Goal: Information Seeking & Learning: Learn about a topic

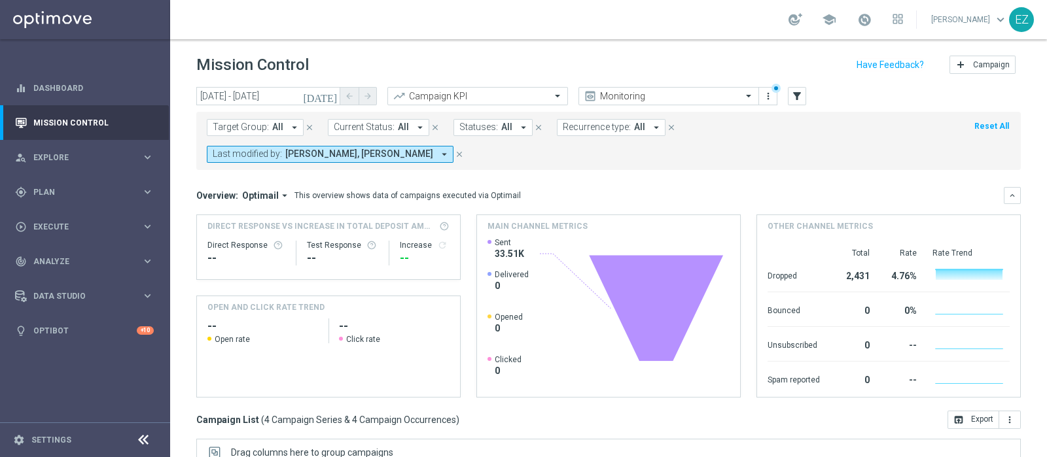
click at [328, 94] on icon "[DATE]" at bounding box center [320, 96] width 35 height 12
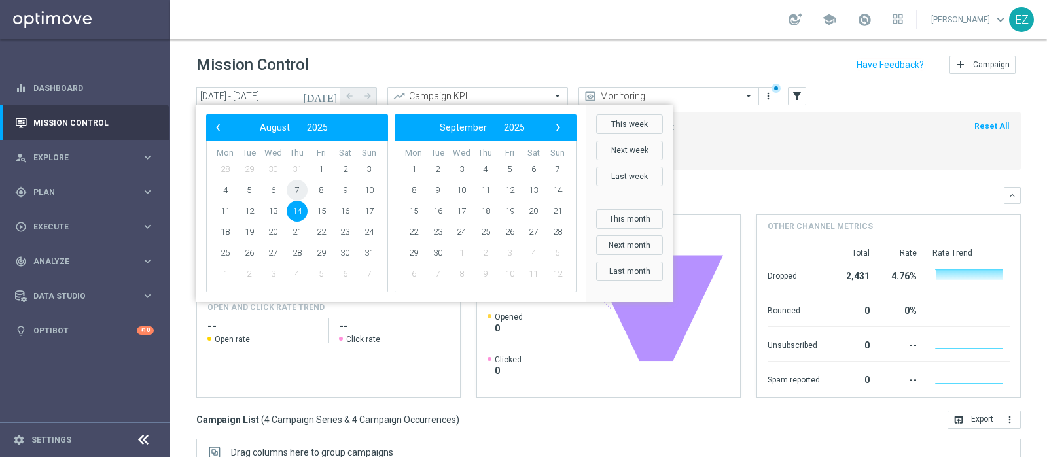
click at [304, 192] on span "7" at bounding box center [297, 190] width 21 height 21
type input "07 Aug 2025 - 07 Aug 2025"
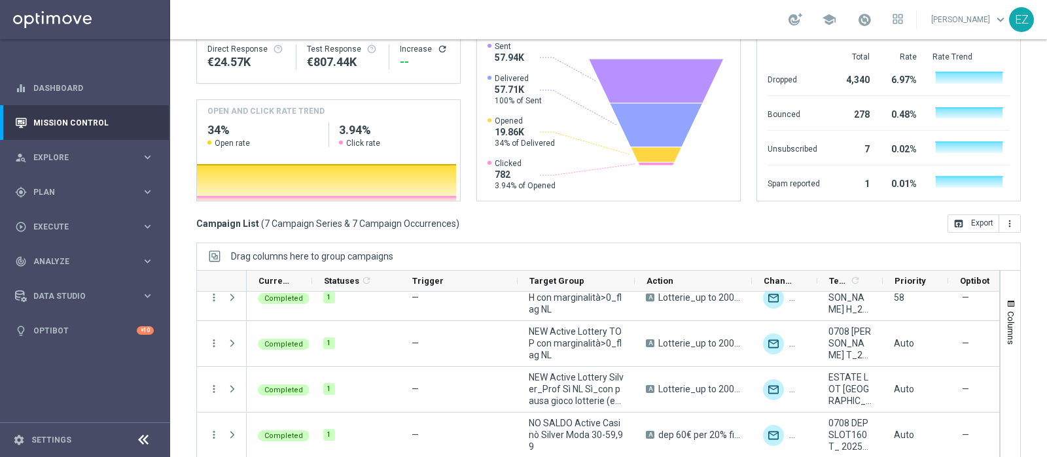
scroll to position [109, 0]
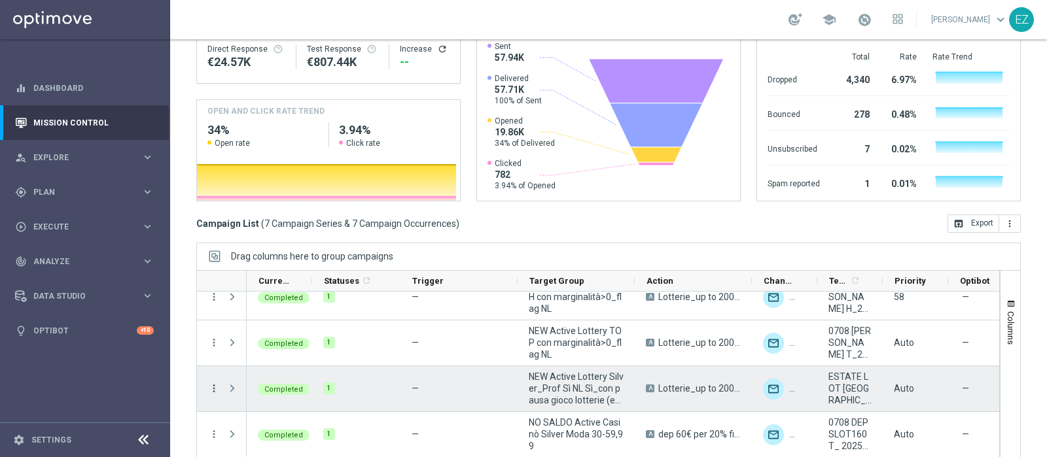
click at [215, 383] on icon "more_vert" at bounding box center [214, 389] width 12 height 12
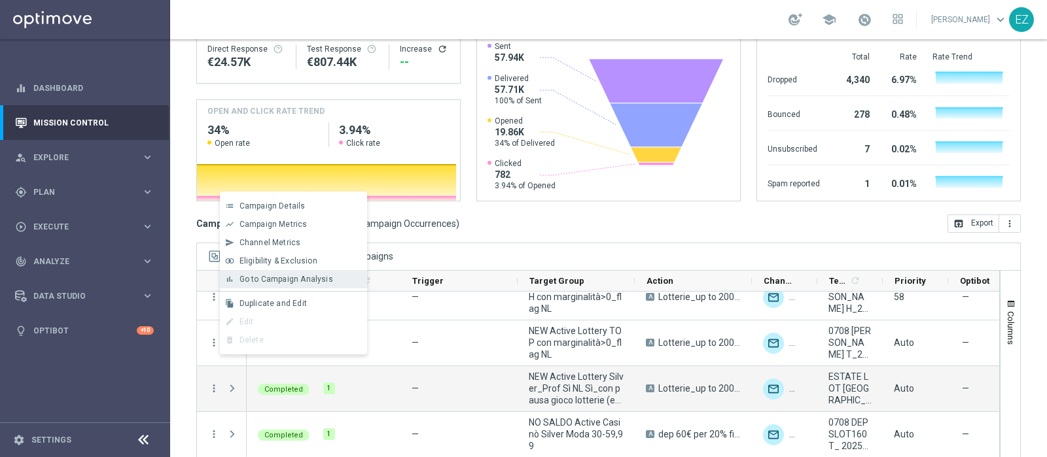
click at [285, 286] on div "bar_chart Go to Campaign Analysis" at bounding box center [293, 279] width 147 height 18
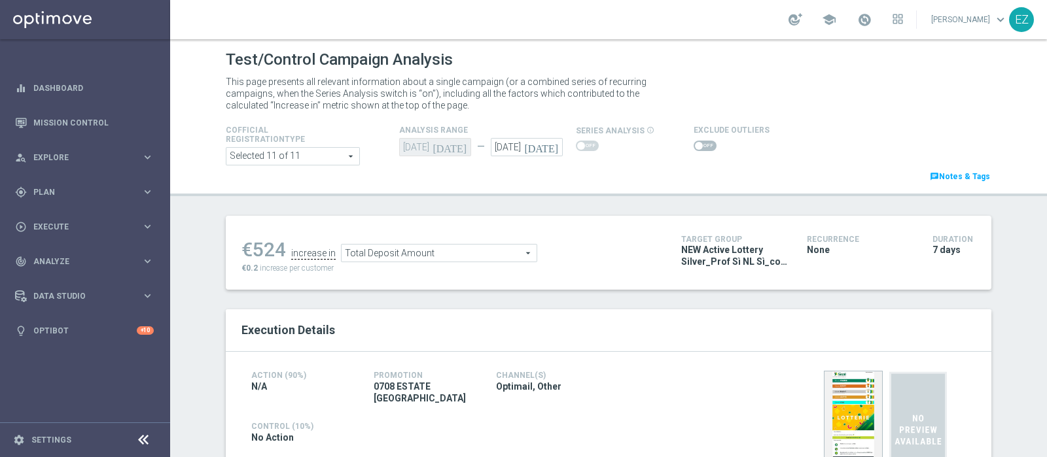
click at [698, 146] on span at bounding box center [705, 146] width 23 height 10
click at [698, 146] on input "checkbox" at bounding box center [705, 146] width 23 height 10
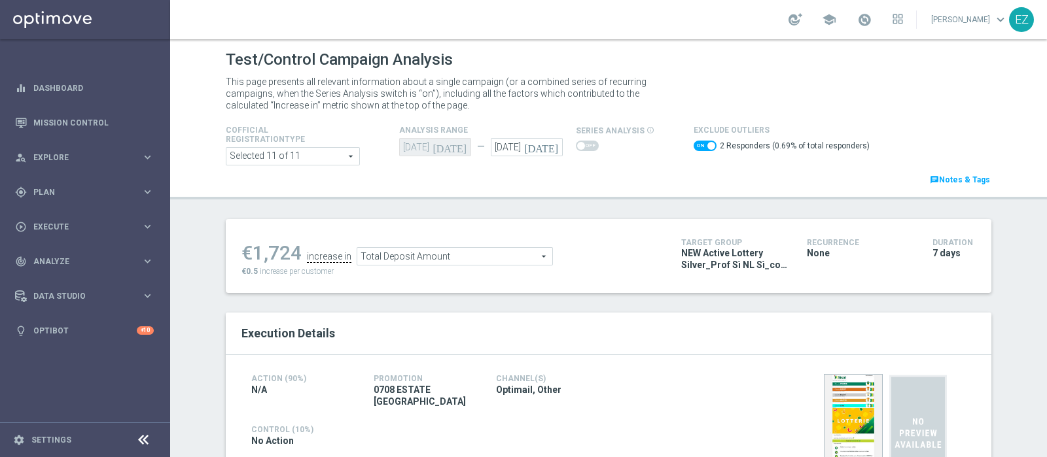
click at [479, 258] on span "Total Deposit Amount" at bounding box center [454, 256] width 195 height 17
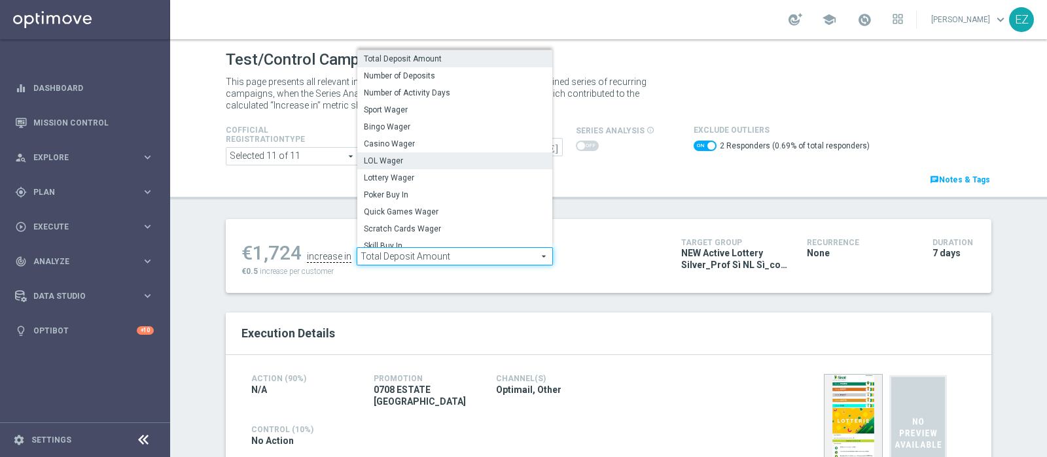
click at [403, 165] on span "LOL Wager" at bounding box center [455, 161] width 182 height 10
checkbox input "false"
type input "LOL Wager"
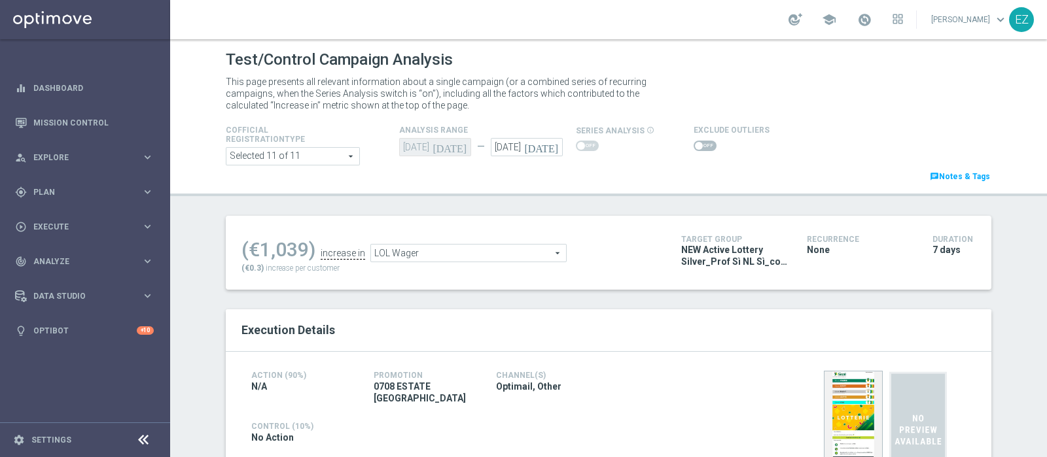
click at [695, 146] on span at bounding box center [699, 146] width 8 height 8
click at [694, 146] on input "checkbox" at bounding box center [705, 146] width 23 height 10
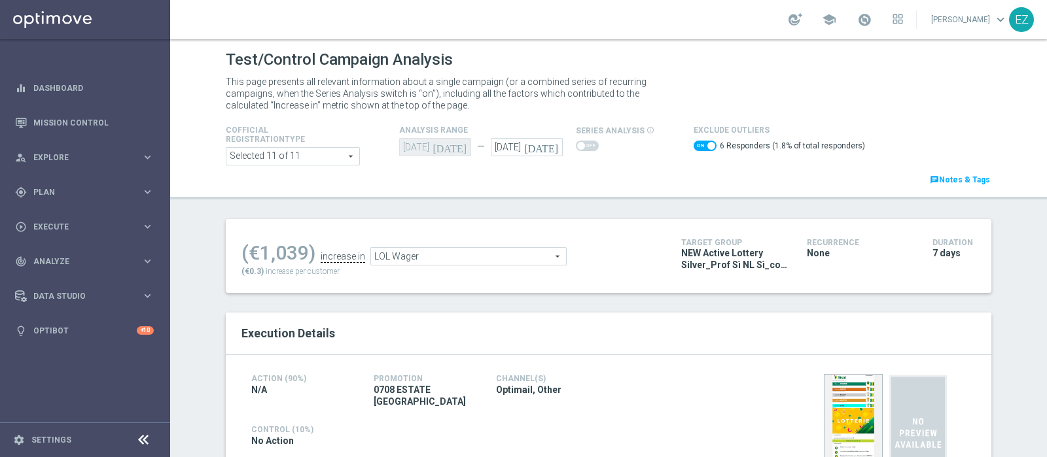
click at [531, 263] on span "LOL Wager" at bounding box center [468, 256] width 195 height 17
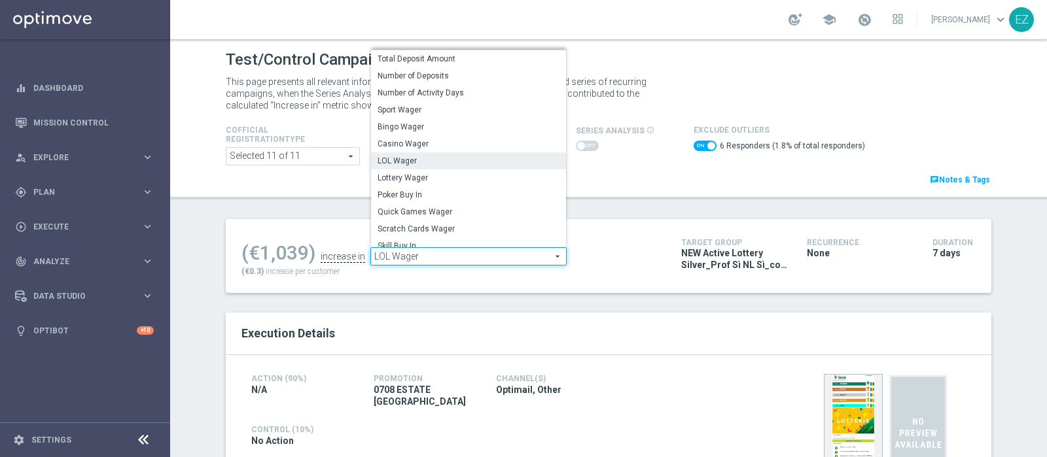
click at [530, 256] on span "LOL Wager" at bounding box center [468, 256] width 195 height 17
checkbox input "false"
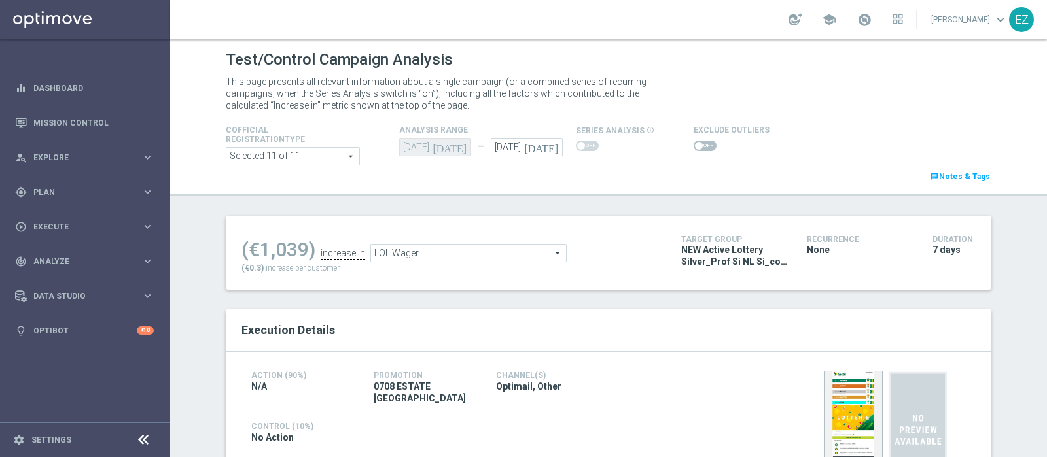
click at [530, 256] on span "LOL Wager" at bounding box center [468, 253] width 195 height 17
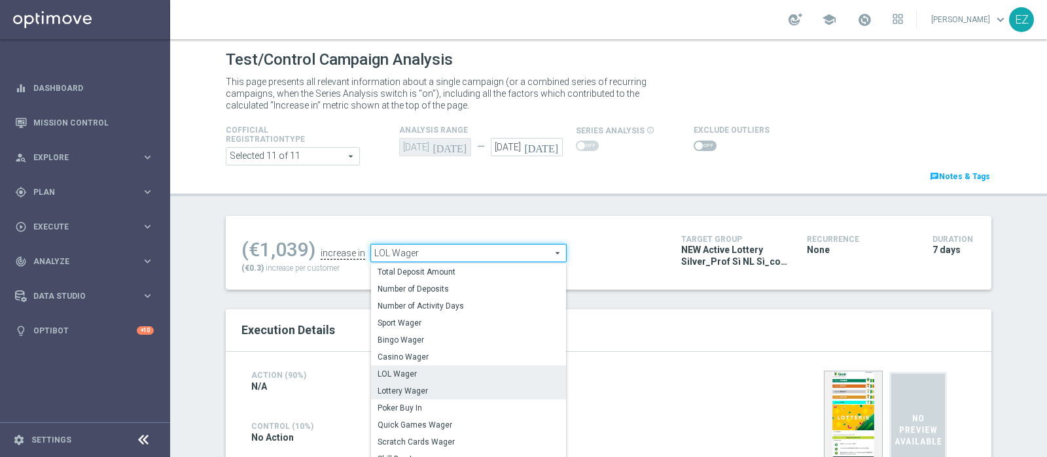
click at [415, 397] on label "Lottery Wager" at bounding box center [468, 391] width 195 height 17
type input "Lottery Wager"
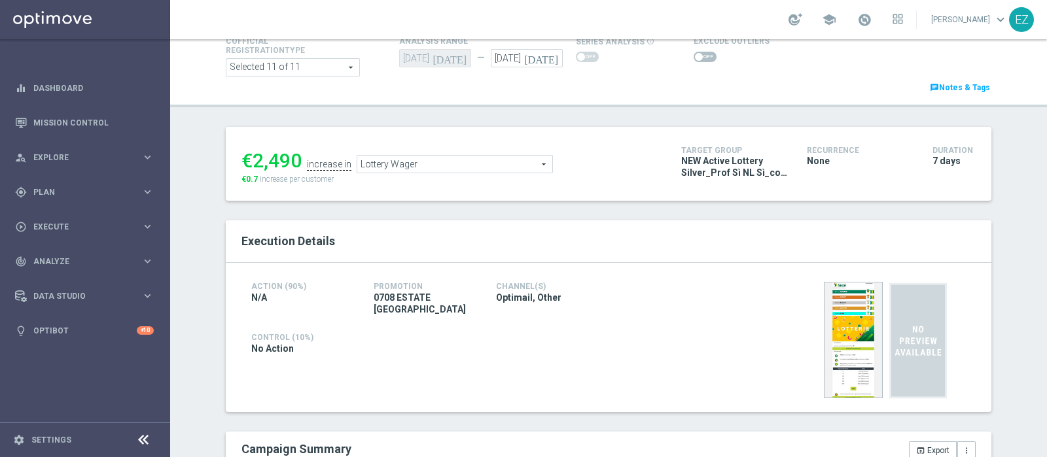
scroll to position [15, 0]
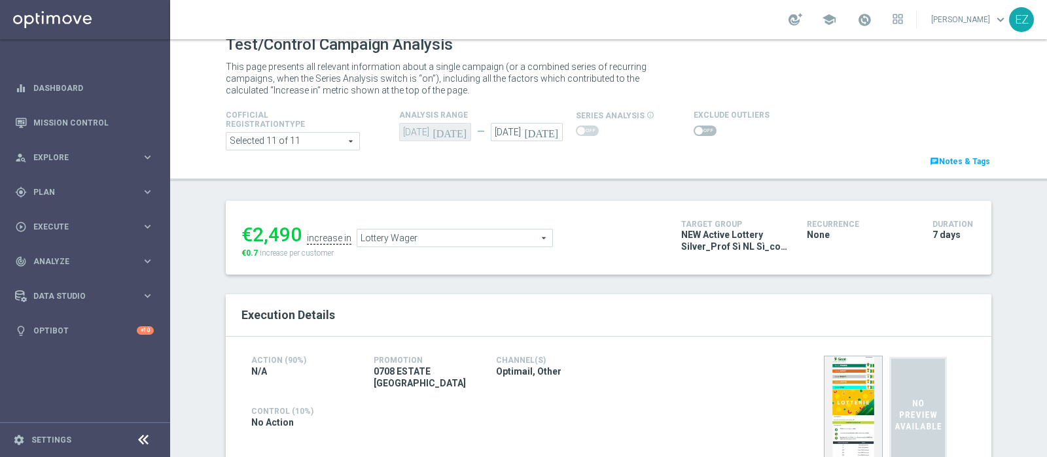
click at [695, 132] on span at bounding box center [699, 131] width 8 height 8
click at [694, 132] on input "checkbox" at bounding box center [705, 131] width 23 height 10
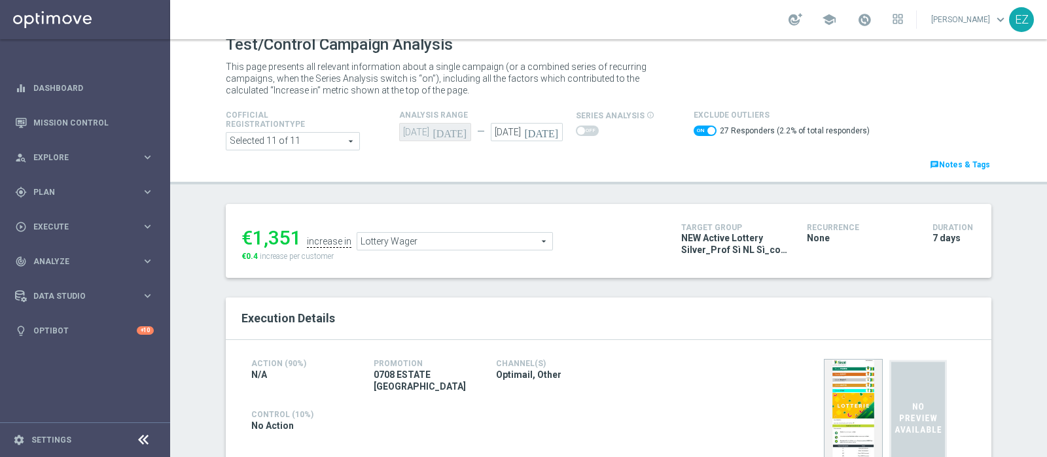
click at [484, 236] on span "Lottery Wager" at bounding box center [454, 241] width 195 height 17
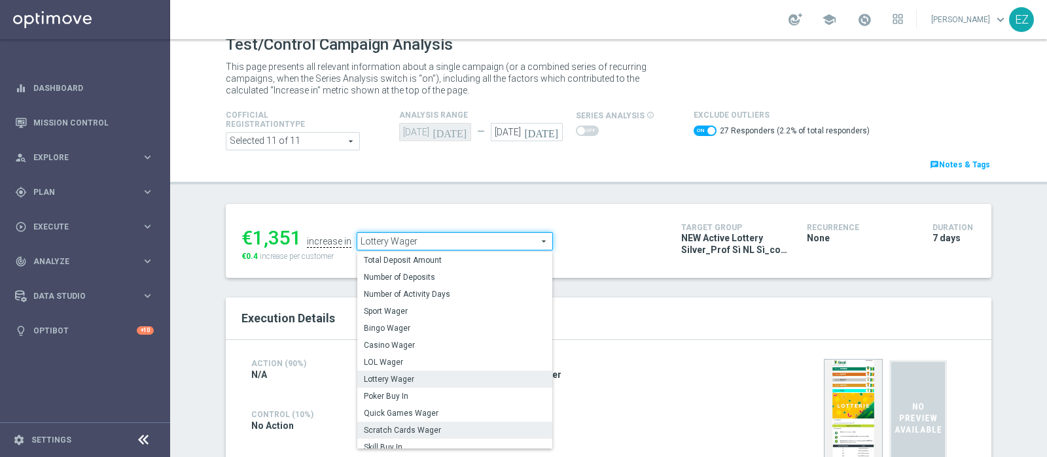
click at [410, 427] on span "Scratch Cards Wager" at bounding box center [455, 430] width 182 height 10
checkbox input "false"
type input "Scratch Cards Wager"
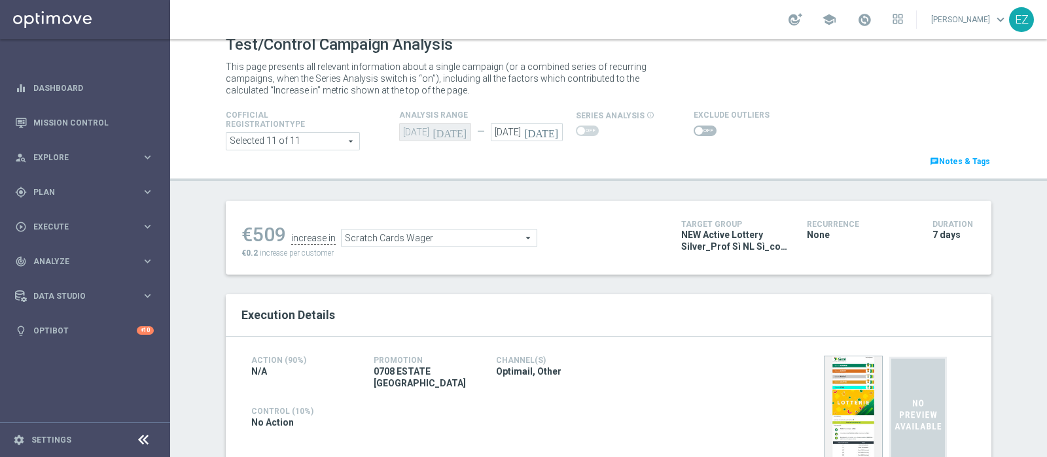
click at [698, 129] on span at bounding box center [705, 131] width 23 height 10
click at [698, 129] on input "checkbox" at bounding box center [705, 131] width 23 height 10
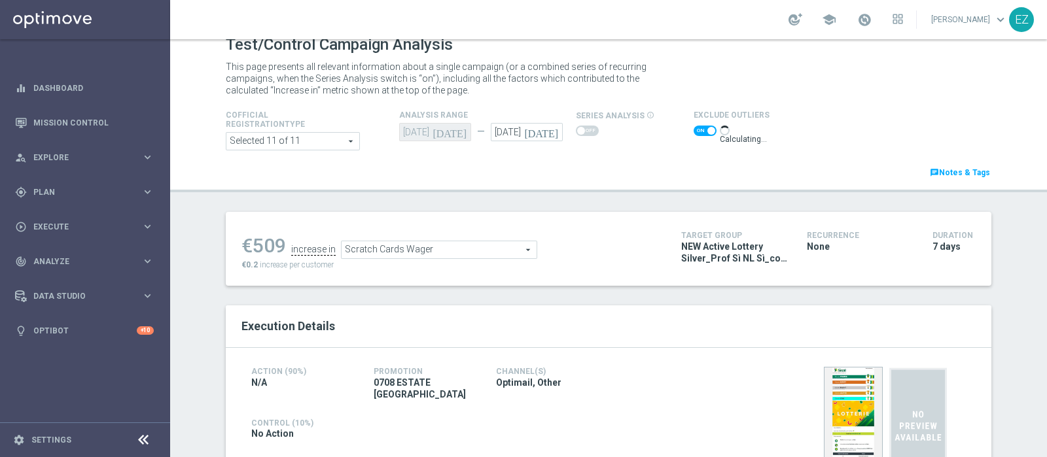
scroll to position [69, 0]
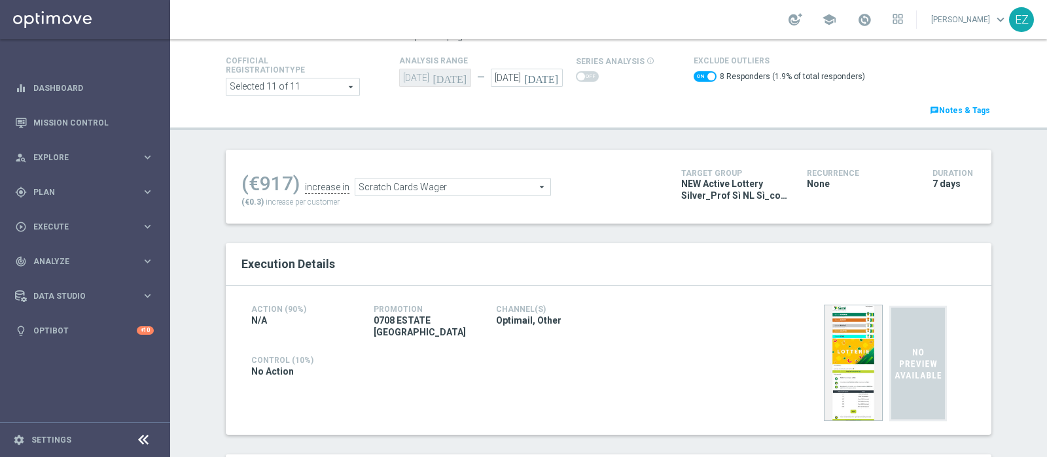
click at [431, 189] on span "Scratch Cards Wager" at bounding box center [452, 187] width 195 height 17
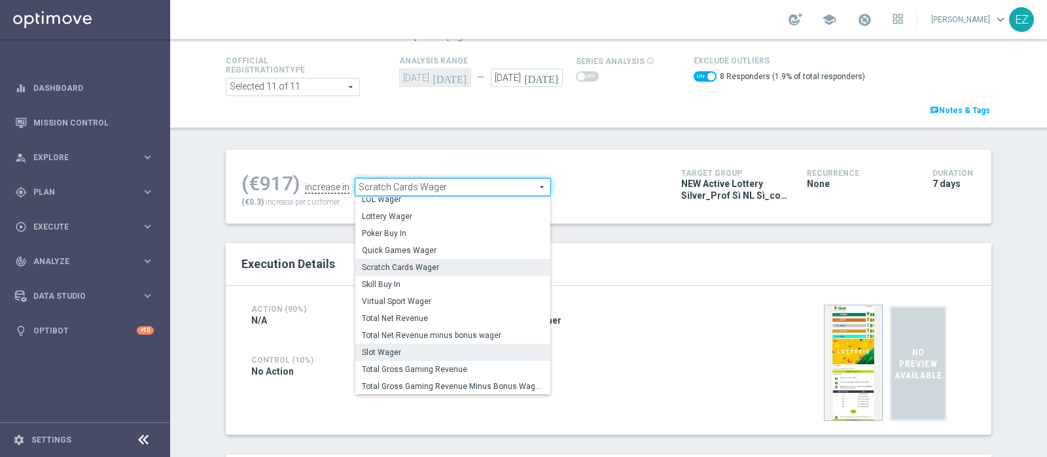
scroll to position [157, 0]
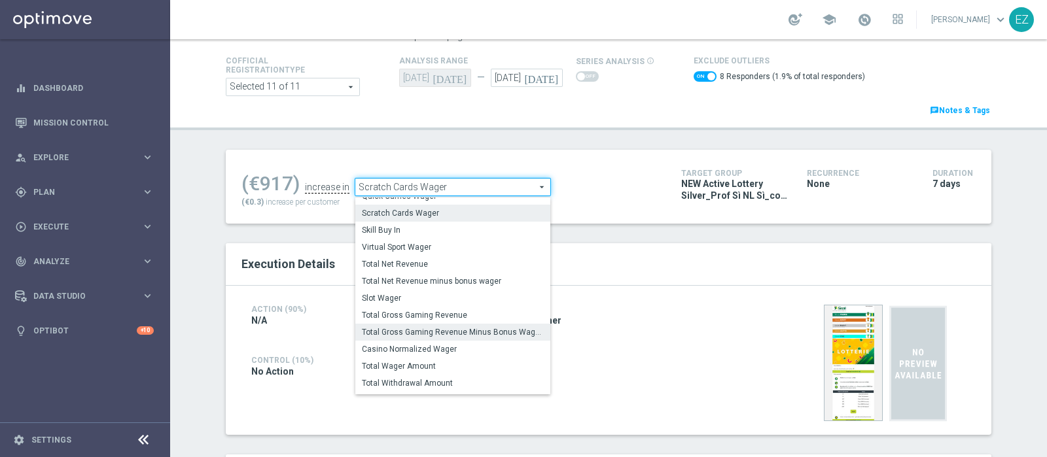
click at [460, 332] on span "Total Gross Gaming Revenue Minus Bonus Wagared" at bounding box center [453, 332] width 182 height 10
checkbox input "false"
type input "Total Gross Gaming Revenue Minus Bonus Wagared"
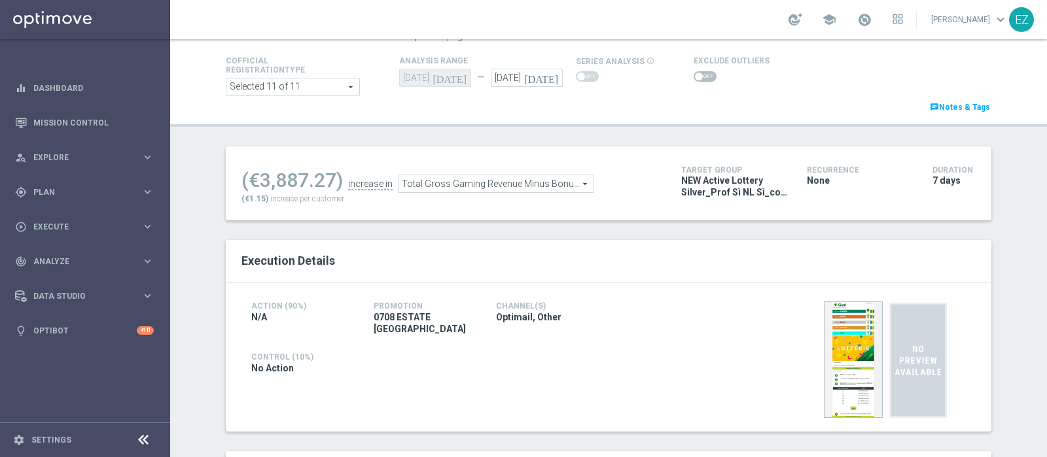
click at [694, 73] on span at bounding box center [705, 76] width 23 height 10
click at [694, 73] on input "checkbox" at bounding box center [705, 76] width 23 height 10
checkbox input "true"
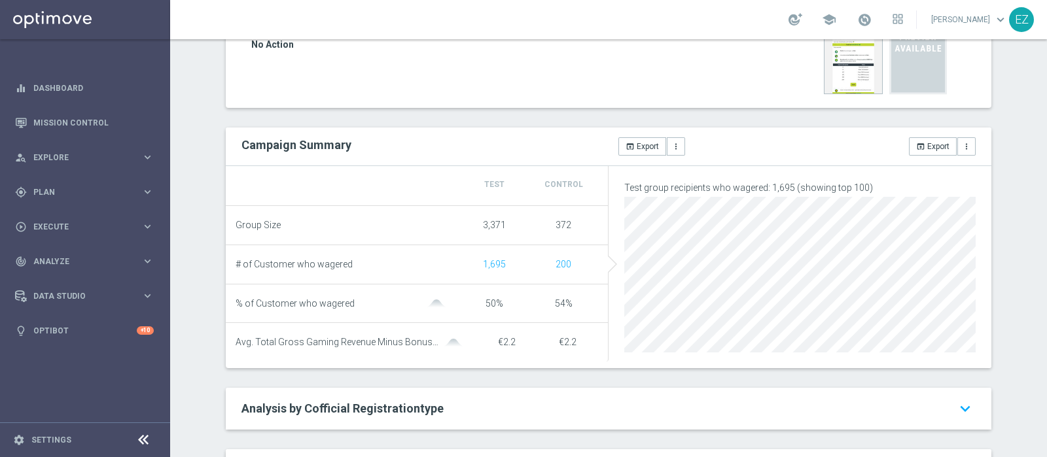
scroll to position [724, 0]
